Goal: Information Seeking & Learning: Learn about a topic

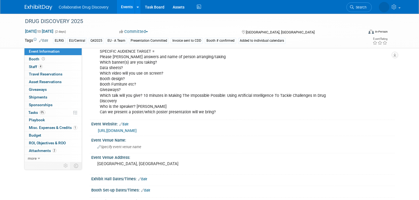
scroll to position [153, 0]
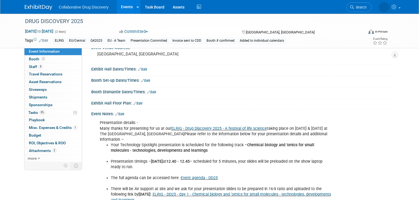
click at [117, 114] on link "Edit" at bounding box center [119, 114] width 9 height 4
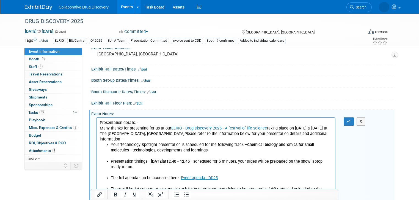
scroll to position [0, 0]
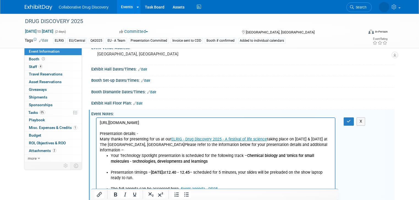
drag, startPoint x: 263, startPoint y: 125, endPoint x: 172, endPoint y: 238, distance: 145.2
click at [97, 196] on icon "Insert/edit link" at bounding box center [99, 195] width 7 height 7
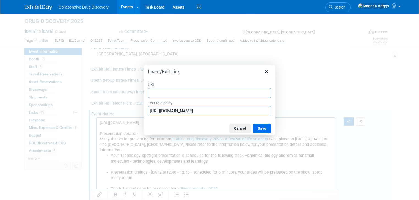
type input "https://elrig.eventsair.com/ExhibitionPortal/drug-discovery-2025/exhibition-por…"
click at [261, 127] on button "Save" at bounding box center [262, 128] width 18 height 9
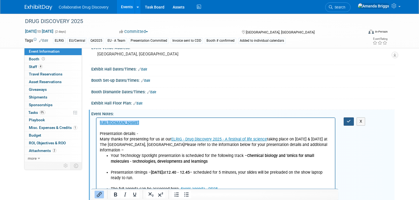
click at [351, 121] on icon "button" at bounding box center [349, 122] width 4 height 4
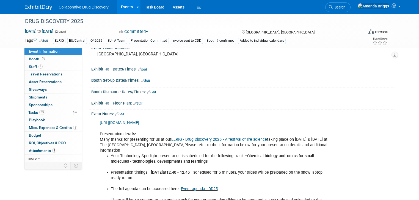
click at [117, 114] on link "Edit" at bounding box center [119, 114] width 9 height 4
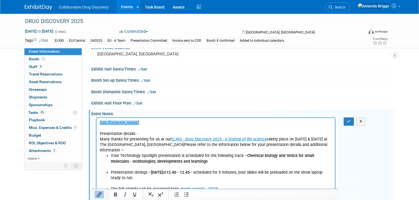
scroll to position [0, 0]
click at [100, 123] on link "﻿https://elrig.eventsair.com/ExhibitionPortal/drug-discovery-2025/exhibition-po…" at bounding box center [118, 123] width 39 height 5
click at [259, 127] on p "https://elrig.eventsair.com/ExhibitionPortal/drug-discovery-2025/exhibition-por…" at bounding box center [215, 136] width 232 height 33
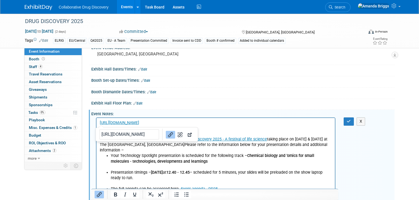
click at [100, 121] on link "https://elrig.eventsair.com/ExhibitionPortal/drug-discovery-2025/exhibition-por…" at bounding box center [118, 123] width 39 height 5
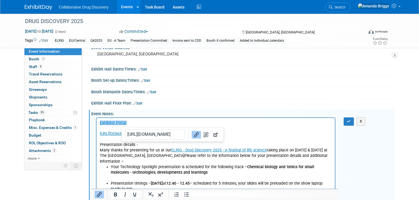
click at [145, 124] on p "Exhibitor Portal" at bounding box center [215, 122] width 232 height 5
click at [203, 135] on icon "Remove link" at bounding box center [206, 134] width 7 height 7
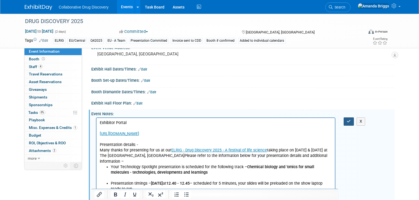
drag, startPoint x: 353, startPoint y: 122, endPoint x: 234, endPoint y: 6, distance: 167.1
click at [353, 122] on button "button" at bounding box center [349, 122] width 10 height 8
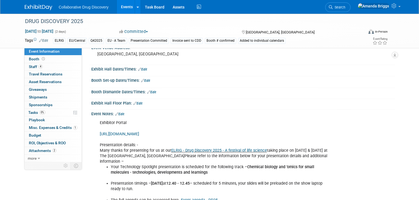
click at [139, 133] on link "https://elrig.eventsair.com/ExhibitionPortal/drug-discovery-2025/exhibition-por…" at bounding box center [119, 134] width 39 height 5
click at [345, 9] on span "Search" at bounding box center [339, 7] width 13 height 4
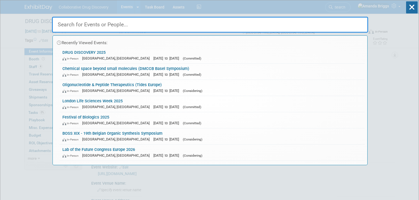
paste input "EFMC-ACSMEDI"
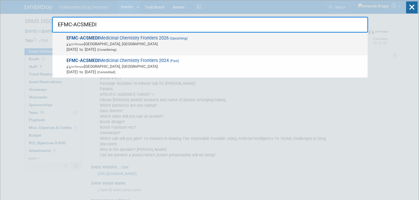
type input "EFMC-ACSMEDI"
click at [88, 37] on strong "EFMC-ACSMEDI" at bounding box center [83, 37] width 33 height 5
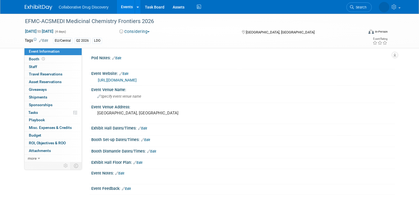
click at [123, 8] on link "Events" at bounding box center [127, 7] width 20 height 14
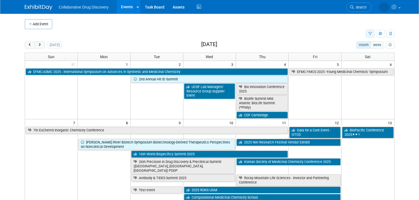
click at [372, 34] on icon "button" at bounding box center [370, 34] width 4 height 4
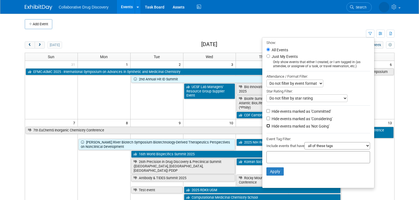
click at [270, 125] on input "Hide events marked as 'Not Going'" at bounding box center [268, 126] width 4 height 4
checkbox input "true"
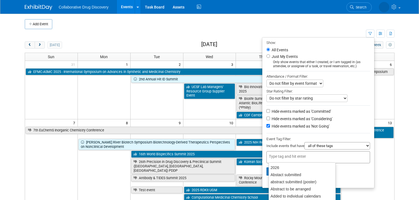
click at [284, 155] on input "text" at bounding box center [291, 156] width 44 height 5
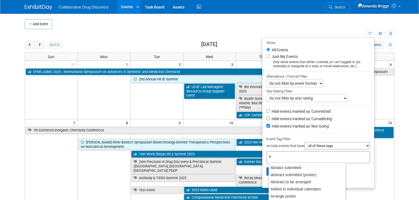
type input "eu"
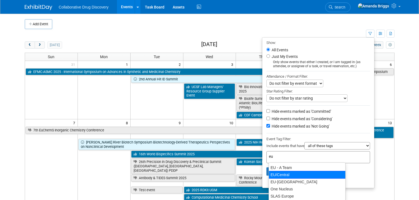
click at [280, 173] on div "EU/Central" at bounding box center [307, 175] width 77 height 8
type input "EU/Central"
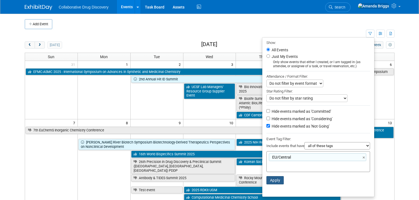
click at [278, 180] on button "Apply" at bounding box center [275, 180] width 18 height 8
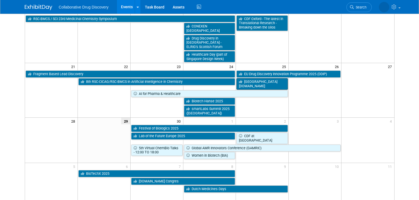
scroll to position [154, 0]
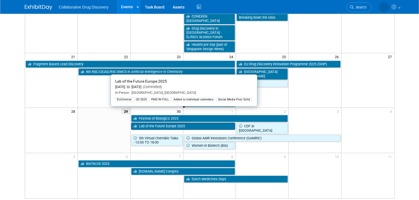
click at [175, 123] on link "Lab of the Future Europe 2025" at bounding box center [183, 126] width 104 height 7
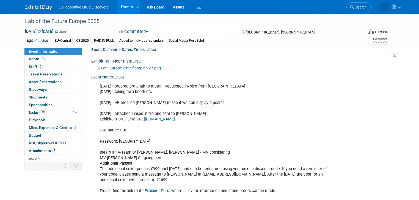
scroll to position [220, 0]
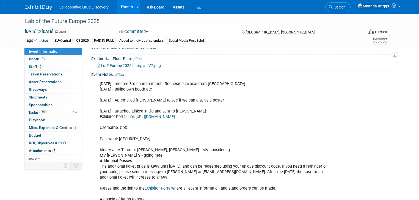
click at [165, 117] on link "[URL][DOMAIN_NAME]" at bounding box center [154, 117] width 39 height 5
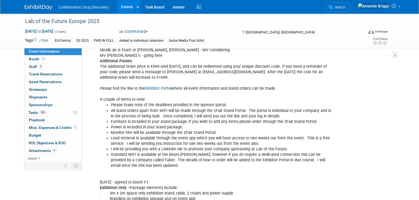
scroll to position [318, 0]
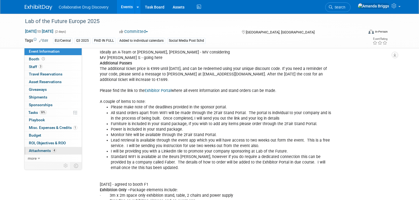
click at [37, 151] on span "Attachments 4" at bounding box center [42, 151] width 27 height 4
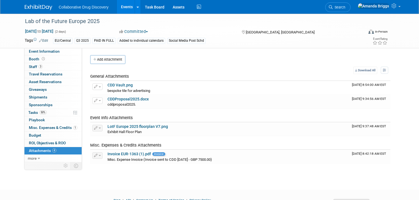
click at [120, 10] on link "Events" at bounding box center [127, 7] width 20 height 14
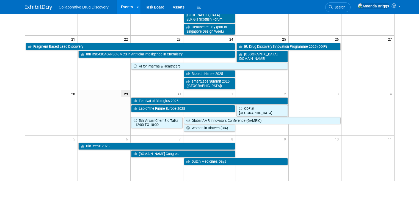
scroll to position [176, 0]
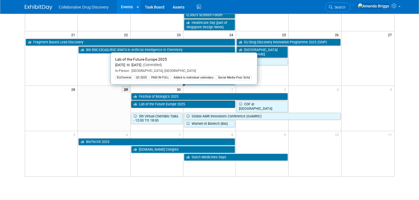
click at [169, 101] on link "Lab of the Future Europe 2025" at bounding box center [183, 104] width 104 height 7
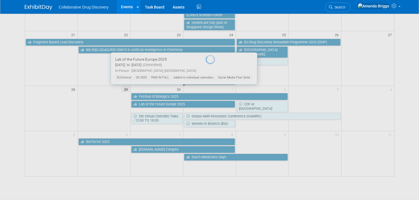
click at [206, 91] on div at bounding box center [210, 100] width 8 height 200
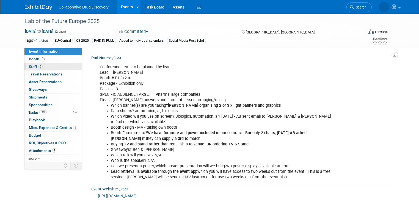
click at [32, 66] on span "Staff 3" at bounding box center [36, 67] width 14 height 4
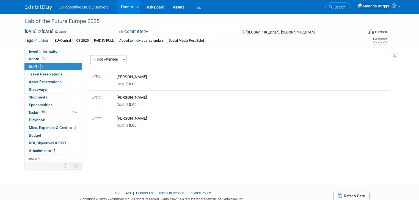
click at [121, 6] on link "Events" at bounding box center [127, 7] width 20 height 14
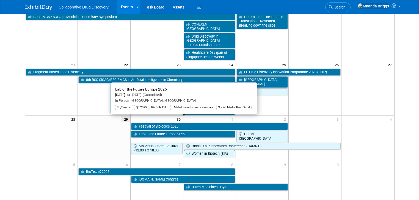
scroll to position [154, 0]
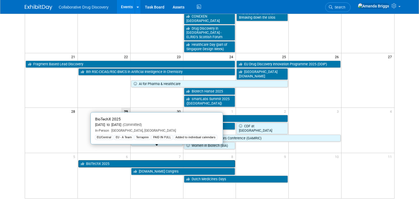
click at [151, 161] on link "BioTechX 2025" at bounding box center [156, 164] width 157 height 7
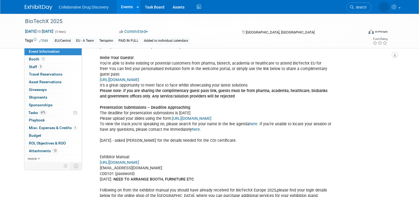
scroll to position [396, 0]
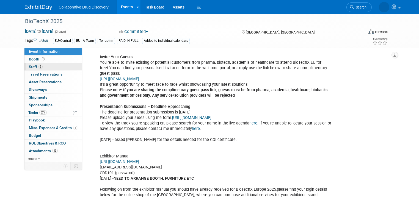
click at [29, 66] on span "Staff 3" at bounding box center [36, 67] width 14 height 4
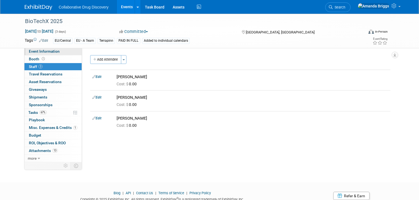
click at [43, 50] on span "Event Information" at bounding box center [44, 51] width 31 height 4
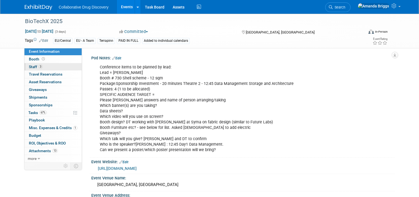
click at [30, 67] on span "Staff 3" at bounding box center [36, 67] width 14 height 4
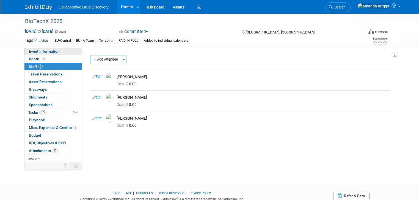
click at [40, 52] on span "Event Information" at bounding box center [44, 51] width 31 height 4
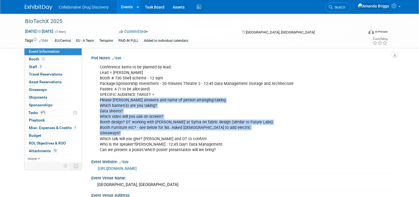
drag, startPoint x: 118, startPoint y: 133, endPoint x: 95, endPoint y: 100, distance: 40.2
click at [96, 100] on div "Conference items to be planned by lead: Lead = Dimitris Booth # 730 Shell schem…" at bounding box center [216, 109] width 240 height 94
copy div "Please mark answers and name of person arranging/taking Which banner(s) are you…"
